Goal: Navigation & Orientation: Find specific page/section

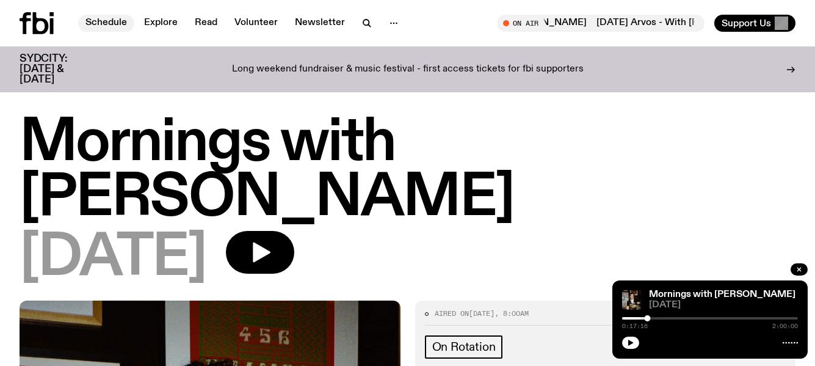
click at [103, 19] on link "Schedule" at bounding box center [106, 23] width 56 height 17
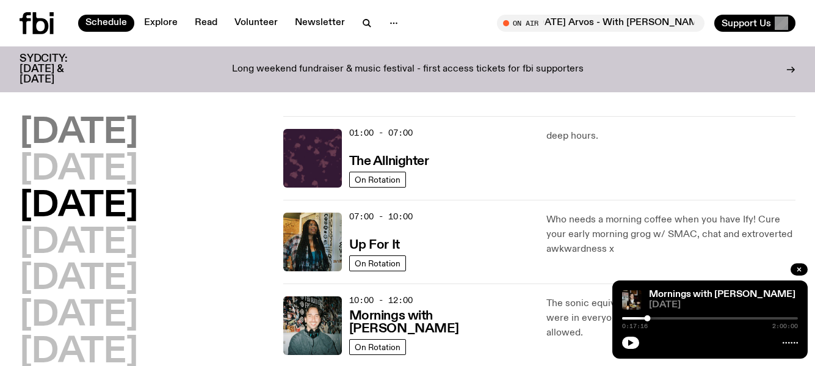
click at [134, 130] on h2 "[DATE]" at bounding box center [79, 133] width 118 height 34
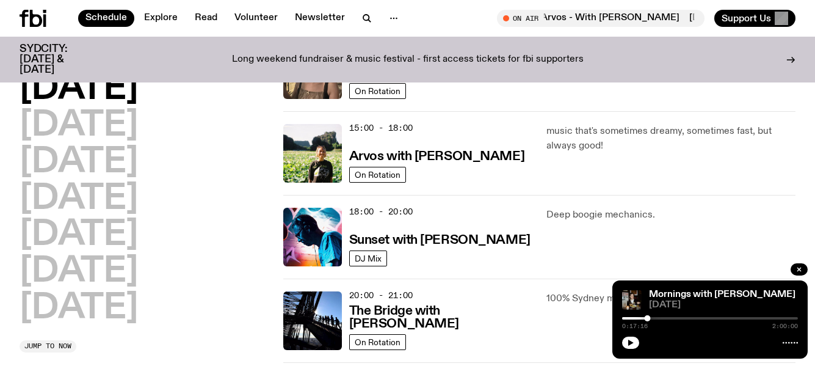
scroll to position [461, 0]
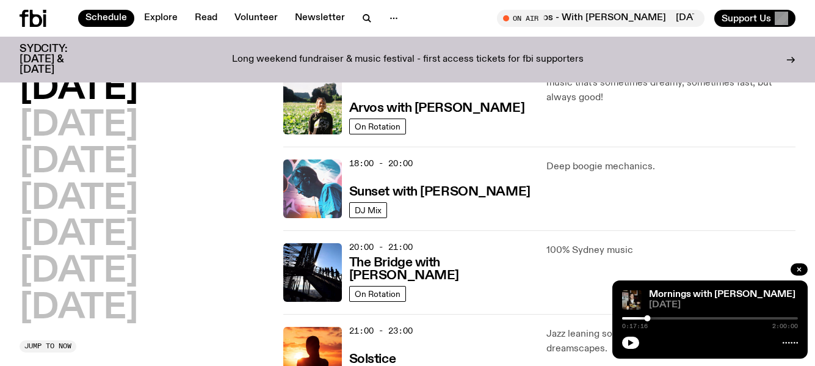
click at [300, 185] on img at bounding box center [312, 188] width 59 height 59
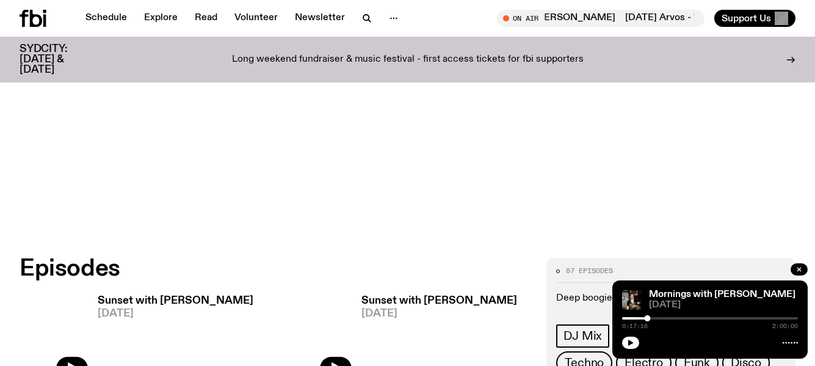
scroll to position [488, 0]
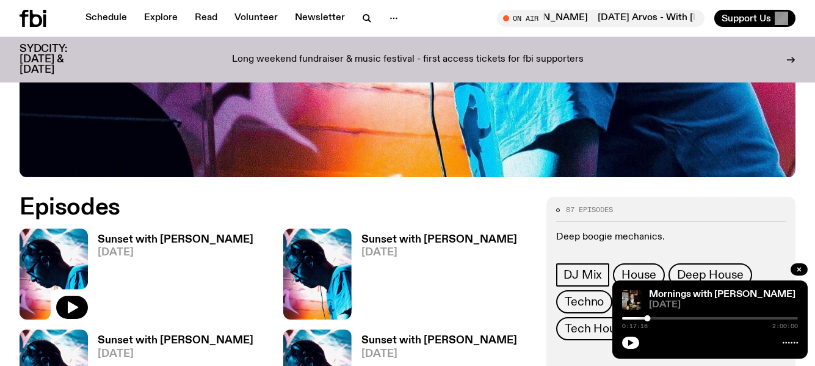
click at [56, 228] on img at bounding box center [54, 273] width 68 height 91
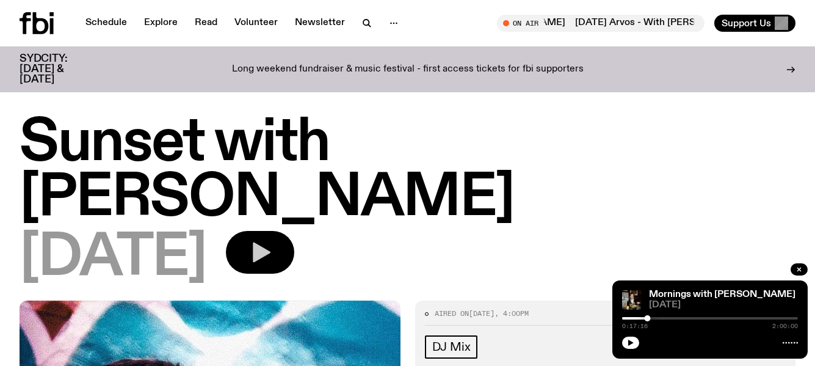
click at [270, 242] on icon "button" at bounding box center [262, 252] width 18 height 20
